Goal: Information Seeking & Learning: Learn about a topic

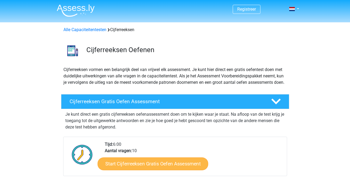
click at [138, 169] on link "Start Cijferreeksen Gratis Oefen Assessment" at bounding box center [152, 163] width 111 height 13
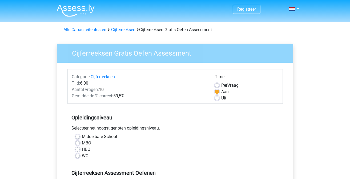
click at [82, 150] on label "HBO" at bounding box center [86, 149] width 9 height 6
click at [77, 150] on input "HBO" at bounding box center [77, 148] width 4 height 5
radio input "true"
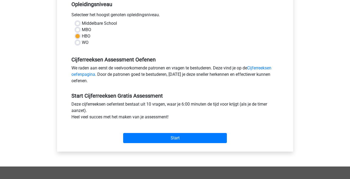
scroll to position [114, 0]
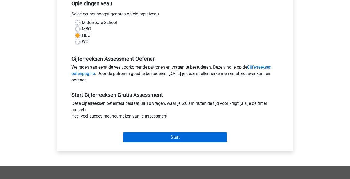
click at [180, 140] on input "Start" at bounding box center [175, 137] width 104 height 10
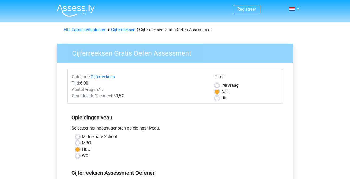
scroll to position [0, 0]
click at [75, 7] on img at bounding box center [76, 10] width 38 height 13
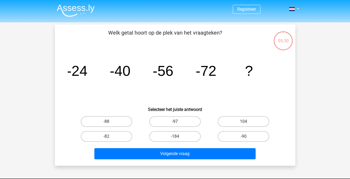
click at [177, 126] on label "-97" at bounding box center [174, 121] width 51 height 11
click at [177, 125] on input "-97" at bounding box center [176, 123] width 3 height 3
radio input "true"
click at [119, 121] on label "-88" at bounding box center [106, 121] width 51 height 11
click at [110, 122] on input "-88" at bounding box center [107, 123] width 3 height 3
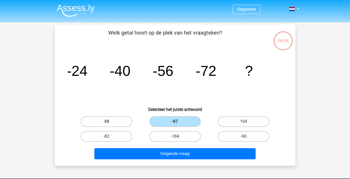
radio input "true"
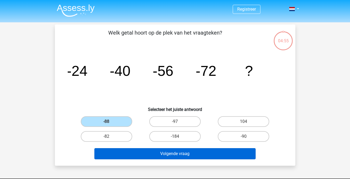
click at [151, 156] on button "Volgende vraag" at bounding box center [174, 153] width 161 height 11
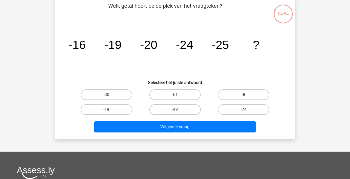
scroll to position [27, 0]
click at [113, 97] on label "-30" at bounding box center [106, 94] width 51 height 11
click at [110, 97] on input "-30" at bounding box center [107, 96] width 3 height 3
radio input "true"
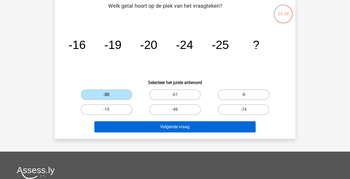
click at [165, 128] on button "Volgende vraag" at bounding box center [174, 126] width 161 height 11
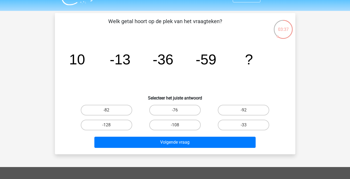
scroll to position [7, 0]
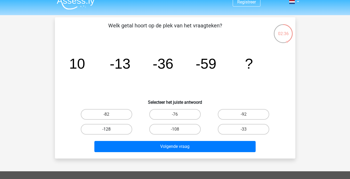
drag, startPoint x: 114, startPoint y: 114, endPoint x: 129, endPoint y: 129, distance: 21.1
click at [114, 114] on label "-82" at bounding box center [106, 114] width 51 height 11
click at [110, 115] on input "-82" at bounding box center [107, 116] width 3 height 3
radio input "true"
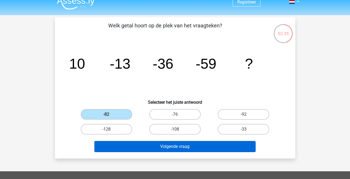
click at [153, 150] on button "Volgende vraag" at bounding box center [174, 146] width 161 height 11
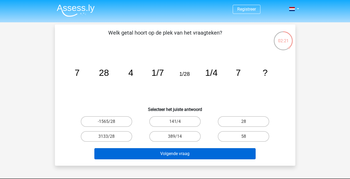
scroll to position [0, 0]
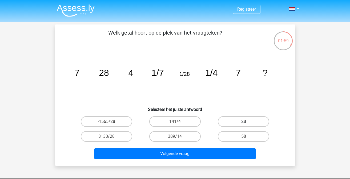
click at [240, 122] on label "28" at bounding box center [243, 121] width 51 height 11
click at [243, 122] on input "28" at bounding box center [244, 123] width 3 height 3
radio input "true"
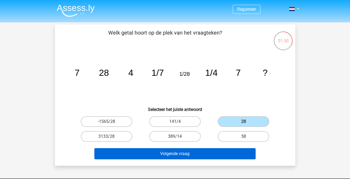
click at [219, 156] on button "Volgende vraag" at bounding box center [174, 153] width 161 height 11
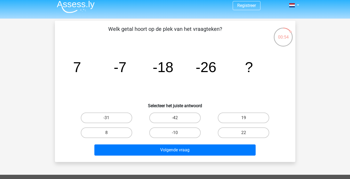
scroll to position [4, 0]
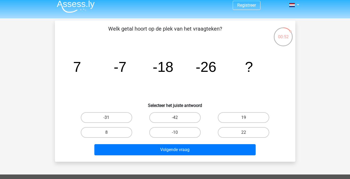
click at [123, 116] on label "-31" at bounding box center [106, 117] width 51 height 11
click at [110, 118] on input "-31" at bounding box center [107, 119] width 3 height 3
radio input "true"
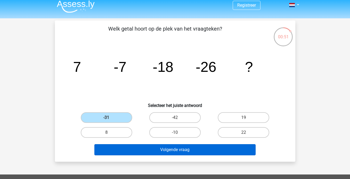
click at [160, 153] on button "Volgende vraag" at bounding box center [174, 149] width 161 height 11
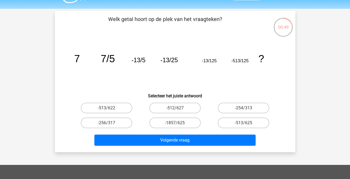
scroll to position [13, 0]
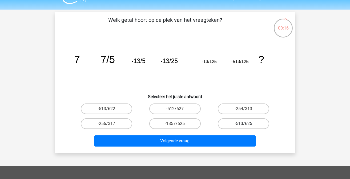
click at [231, 120] on label "-513/625" at bounding box center [243, 124] width 51 height 11
click at [243, 124] on input "-513/625" at bounding box center [244, 125] width 3 height 3
radio input "true"
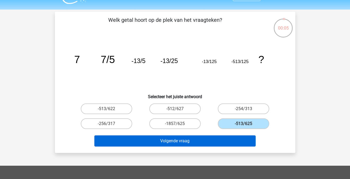
click at [207, 140] on button "Volgende vraag" at bounding box center [174, 141] width 161 height 11
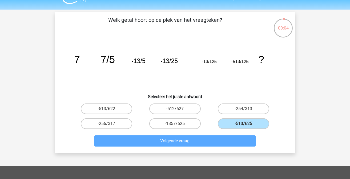
scroll to position [24, 0]
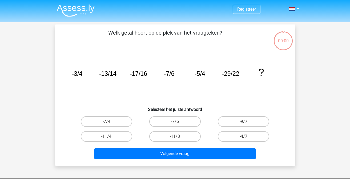
scroll to position [24, 0]
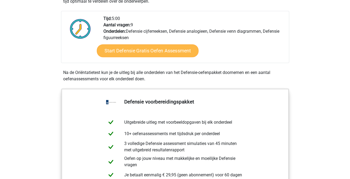
scroll to position [178, 0]
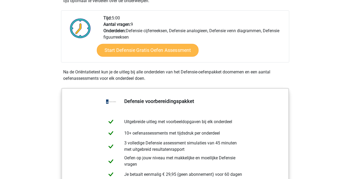
click at [136, 47] on link "Start Defensie Gratis Oefen Assessment" at bounding box center [148, 50] width 102 height 13
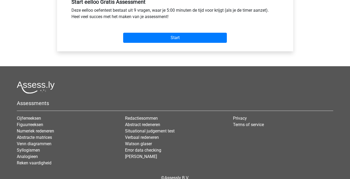
scroll to position [213, 0]
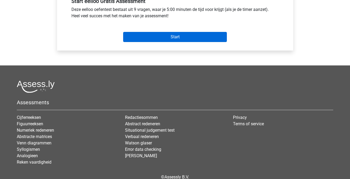
click at [136, 37] on input "Start" at bounding box center [175, 37] width 104 height 10
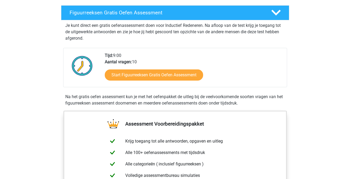
scroll to position [100, 0]
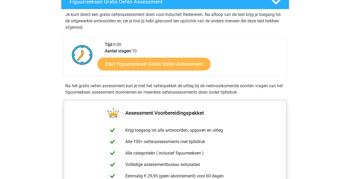
click at [161, 63] on link "Start Figuurreeksen Gratis Oefen Assessment" at bounding box center [153, 64] width 113 height 13
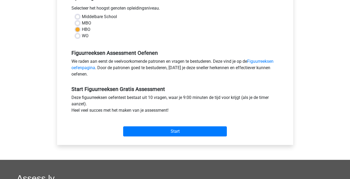
scroll to position [121, 0]
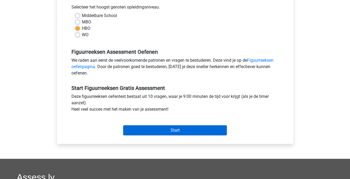
click at [144, 133] on input "Start" at bounding box center [175, 130] width 104 height 10
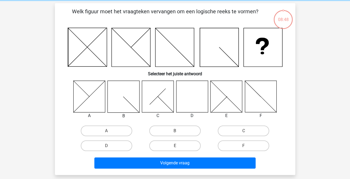
scroll to position [22, 0]
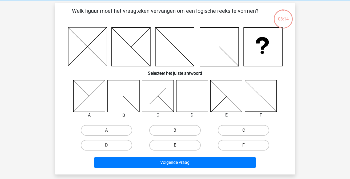
click at [191, 106] on icon at bounding box center [192, 96] width 32 height 32
click at [110, 147] on label "D" at bounding box center [106, 145] width 51 height 11
click at [110, 147] on input "D" at bounding box center [107, 146] width 3 height 3
radio input "true"
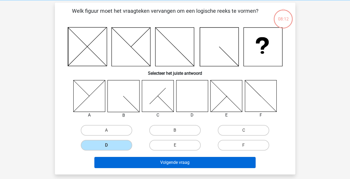
click at [165, 161] on button "Volgende vraag" at bounding box center [174, 162] width 161 height 11
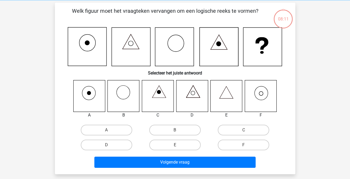
scroll to position [24, 0]
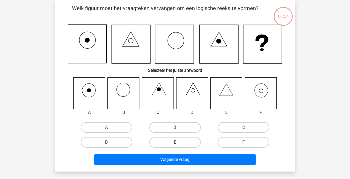
click at [267, 90] on icon at bounding box center [260, 93] width 32 height 32
click at [236, 139] on label "F" at bounding box center [243, 142] width 51 height 11
click at [243, 142] on input "F" at bounding box center [244, 143] width 3 height 3
radio input "true"
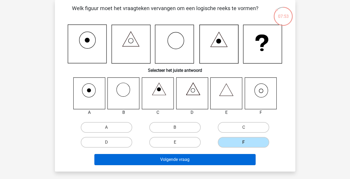
click at [228, 159] on button "Volgende vraag" at bounding box center [174, 159] width 161 height 11
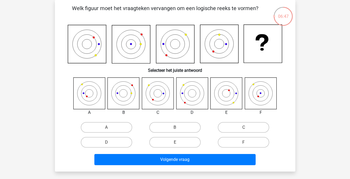
click at [190, 93] on icon at bounding box center [192, 93] width 32 height 32
click at [101, 140] on label "D" at bounding box center [106, 142] width 51 height 11
click at [106, 142] on input "D" at bounding box center [107, 143] width 3 height 3
radio input "true"
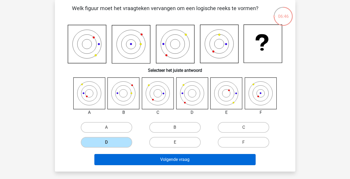
click at [149, 155] on button "Volgende vraag" at bounding box center [174, 159] width 161 height 11
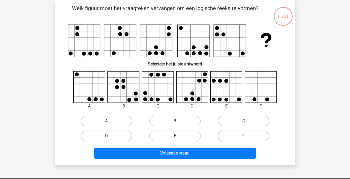
click at [188, 120] on label "B" at bounding box center [174, 121] width 51 height 11
click at [178, 121] on input "B" at bounding box center [176, 122] width 3 height 3
radio input "true"
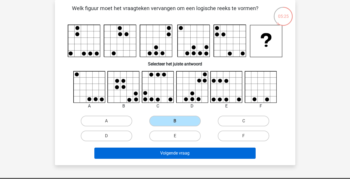
click at [190, 154] on button "Volgende vraag" at bounding box center [174, 153] width 161 height 11
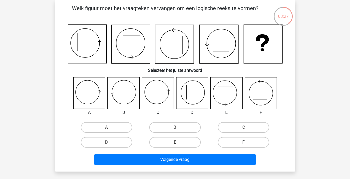
click at [236, 141] on label "F" at bounding box center [243, 142] width 51 height 11
click at [243, 142] on input "F" at bounding box center [244, 143] width 3 height 3
radio input "true"
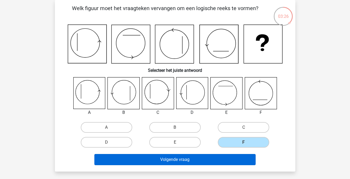
click at [203, 159] on button "Volgende vraag" at bounding box center [174, 159] width 161 height 11
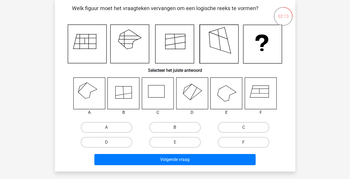
drag, startPoint x: 184, startPoint y: 126, endPoint x: 183, endPoint y: 131, distance: 4.8
click at [184, 126] on label "B" at bounding box center [174, 127] width 51 height 11
click at [178, 128] on input "B" at bounding box center [176, 129] width 3 height 3
radio input "true"
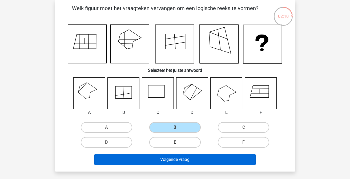
click at [188, 157] on button "Volgende vraag" at bounding box center [174, 159] width 161 height 11
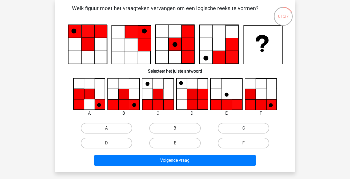
click at [240, 126] on label "C" at bounding box center [243, 128] width 51 height 11
click at [243, 128] on input "C" at bounding box center [244, 129] width 3 height 3
radio input "true"
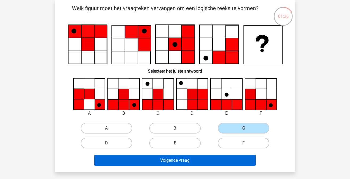
click at [223, 157] on button "Volgende vraag" at bounding box center [174, 160] width 161 height 11
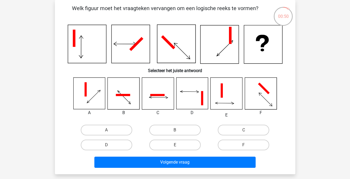
click at [85, 91] on icon at bounding box center [85, 90] width 2 height 14
drag, startPoint x: 101, startPoint y: 130, endPoint x: 105, endPoint y: 130, distance: 4.6
click at [101, 130] on label "A" at bounding box center [106, 130] width 51 height 11
click at [106, 130] on input "A" at bounding box center [107, 131] width 3 height 3
radio input "true"
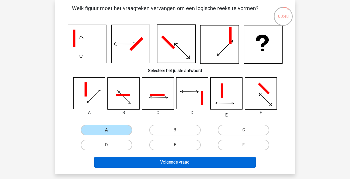
click at [153, 160] on button "Volgende vraag" at bounding box center [174, 162] width 161 height 11
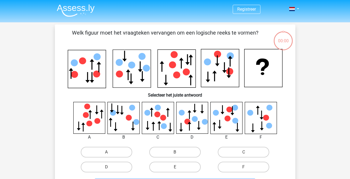
scroll to position [24, 0]
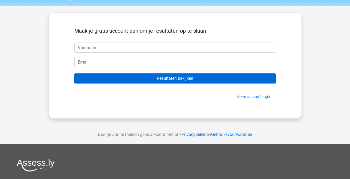
scroll to position [17, 0]
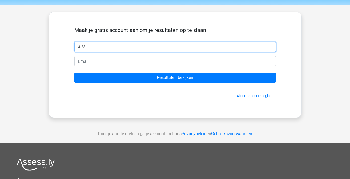
type input "A.M."
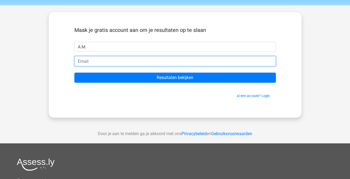
click at [159, 60] on input "email" at bounding box center [174, 61] width 201 height 10
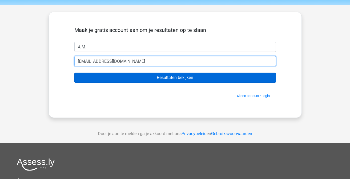
type input "[EMAIL_ADDRESS][DOMAIN_NAME]"
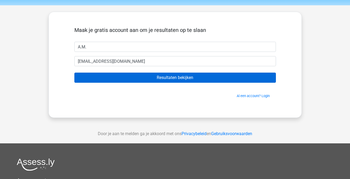
click at [175, 76] on input "Resultaten bekijken" at bounding box center [174, 78] width 201 height 10
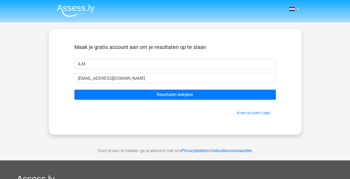
scroll to position [0, 0]
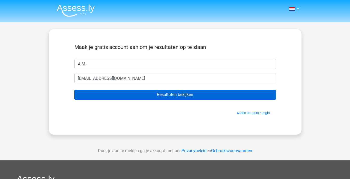
click at [230, 99] on input "Resultaten bekijken" at bounding box center [174, 95] width 201 height 10
click at [139, 96] on input "Resultaten bekijken" at bounding box center [174, 95] width 201 height 10
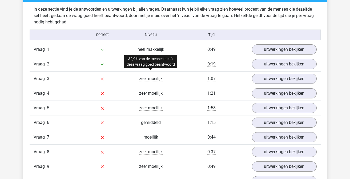
scroll to position [418, 0]
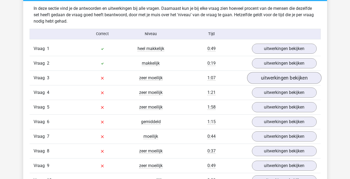
click at [267, 76] on link "uitwerkingen bekijken" at bounding box center [284, 78] width 74 height 12
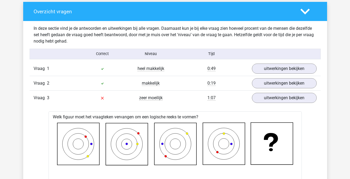
scroll to position [353, 0]
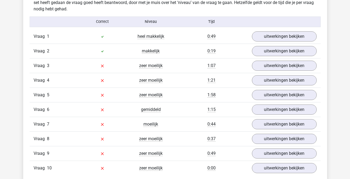
scroll to position [430, 0]
click at [287, 94] on link "uitwerkingen bekijken" at bounding box center [284, 95] width 74 height 12
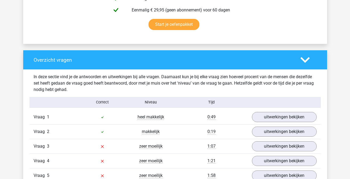
scroll to position [218, 0]
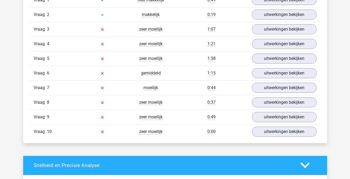
scroll to position [465, 0]
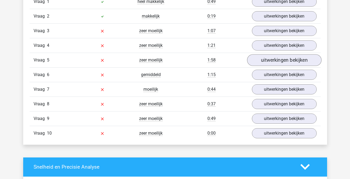
click at [291, 60] on link "uitwerkingen bekijken" at bounding box center [284, 60] width 74 height 12
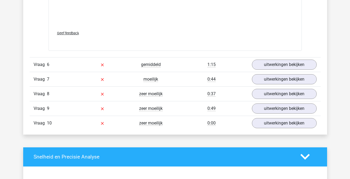
scroll to position [936, 0]
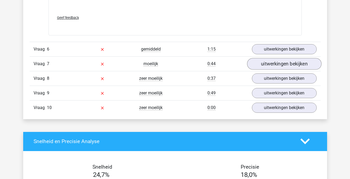
click at [278, 64] on link "uitwerkingen bekijken" at bounding box center [284, 64] width 74 height 12
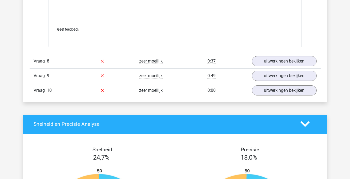
scroll to position [1402, 0]
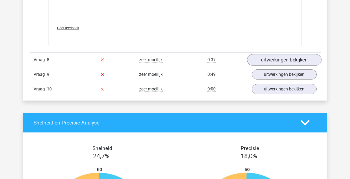
click at [277, 63] on link "uitwerkingen bekijken" at bounding box center [284, 60] width 74 height 12
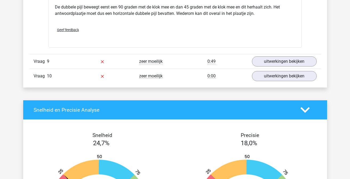
scroll to position [1755, 0]
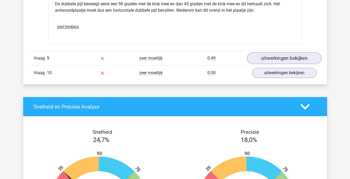
click at [276, 61] on link "uitwerkingen bekijken" at bounding box center [284, 59] width 74 height 12
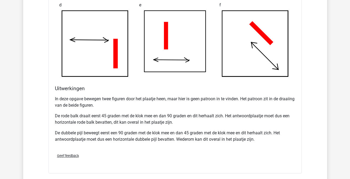
scroll to position [1617, 0]
